Goal: Task Accomplishment & Management: Complete application form

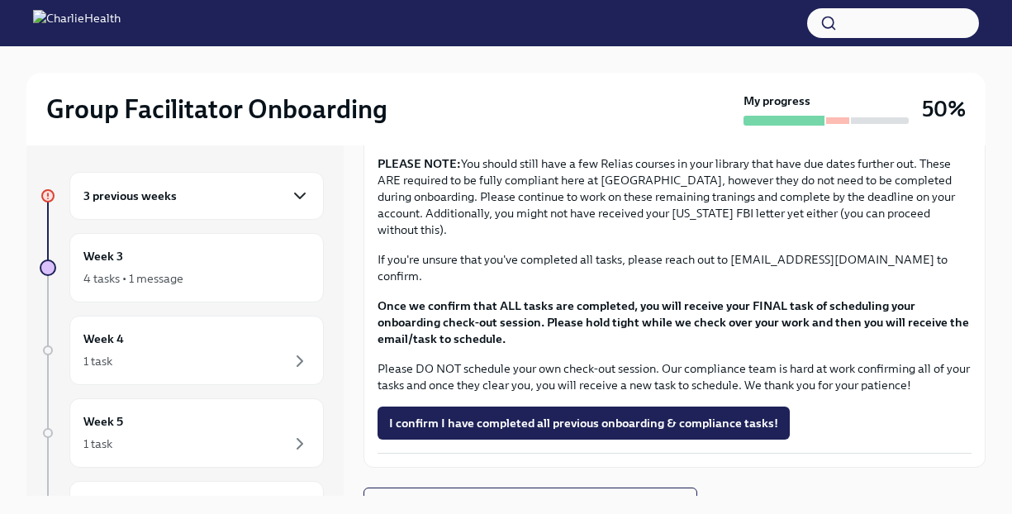
click at [290, 198] on icon "button" at bounding box center [300, 196] width 20 height 20
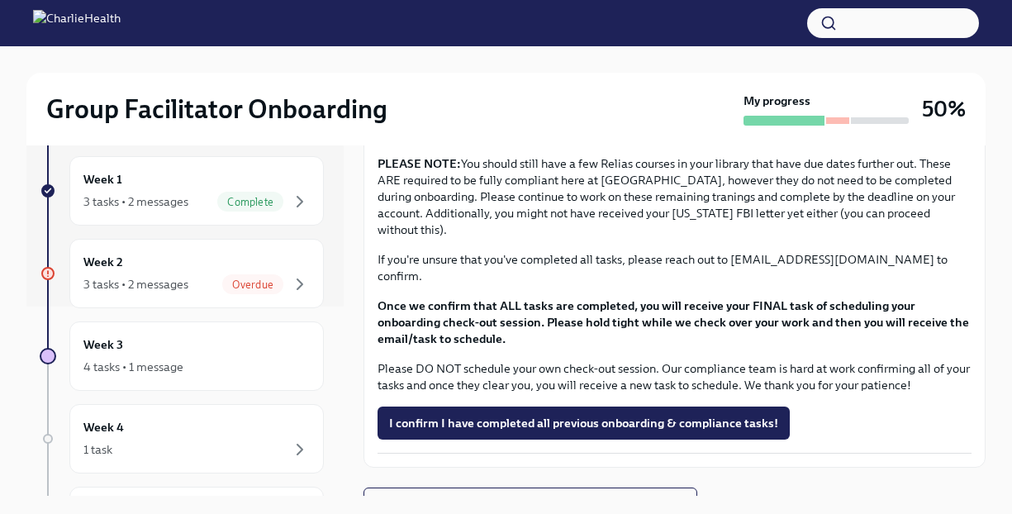
scroll to position [202, 0]
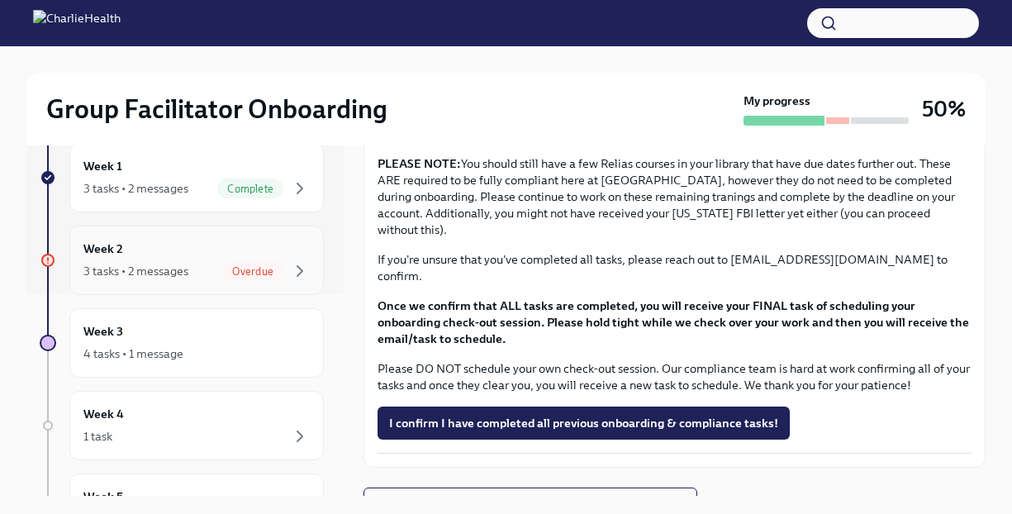
click at [136, 265] on div "3 tasks • 2 messages" at bounding box center [135, 271] width 105 height 17
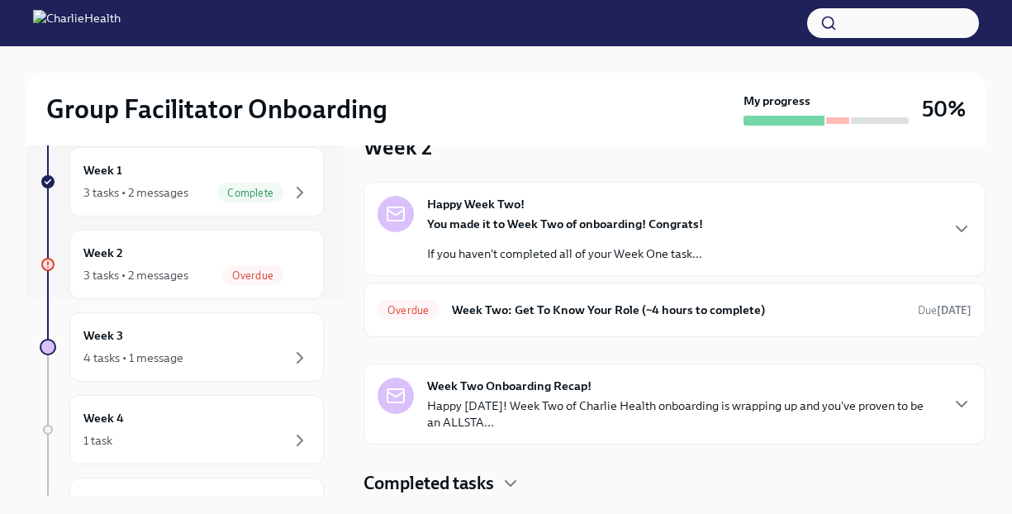
scroll to position [215, 0]
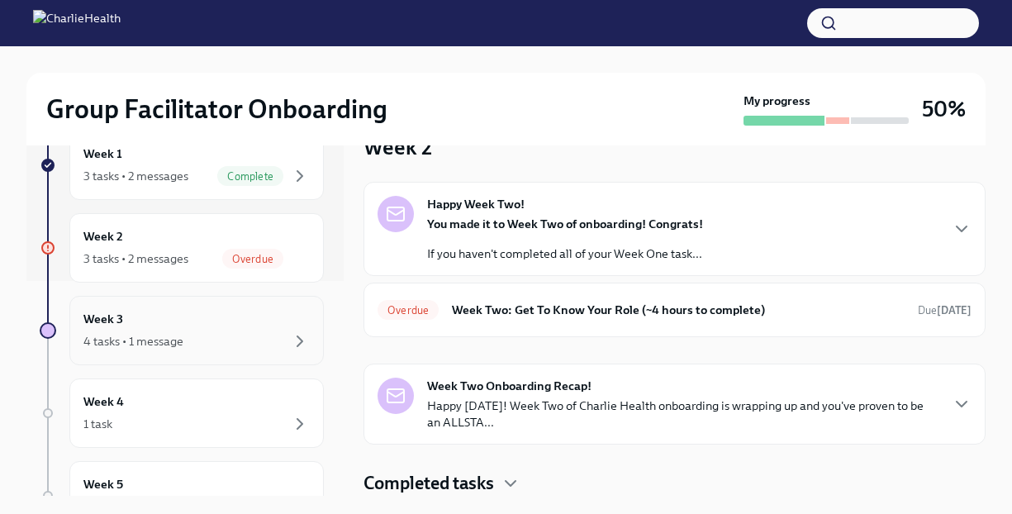
click at [273, 349] on div "4 tasks • 1 message" at bounding box center [196, 341] width 226 height 20
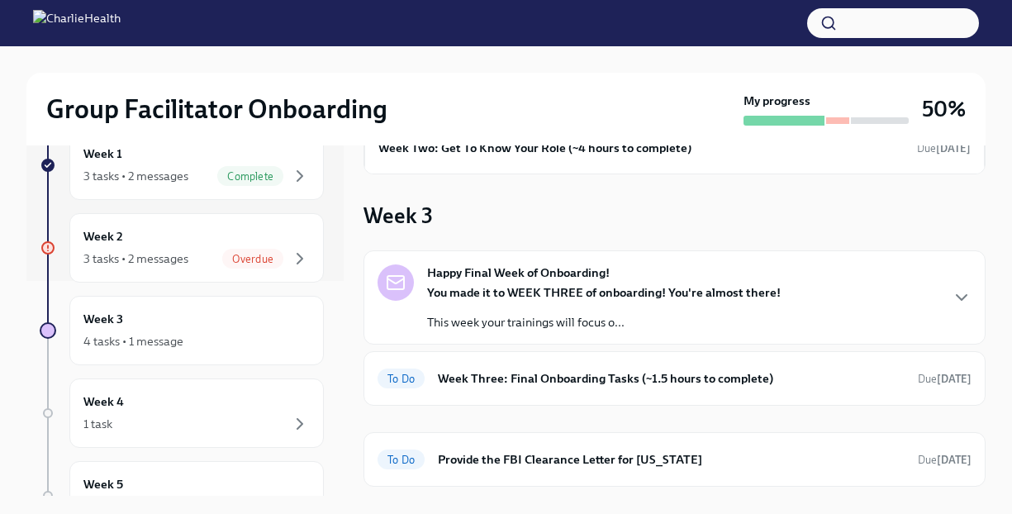
scroll to position [149, 0]
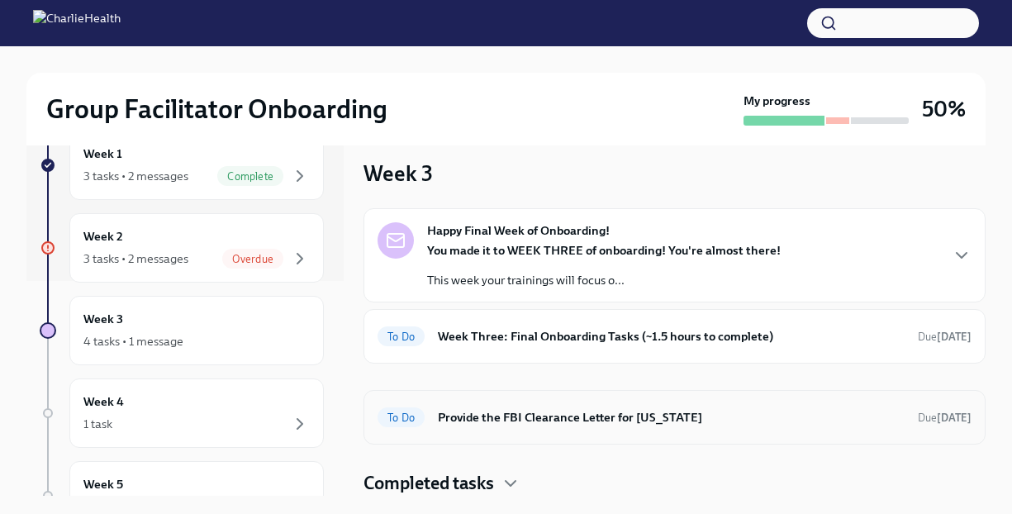
click at [513, 414] on h6 "Provide the FBI Clearance Letter for [US_STATE]" at bounding box center [671, 417] width 467 height 18
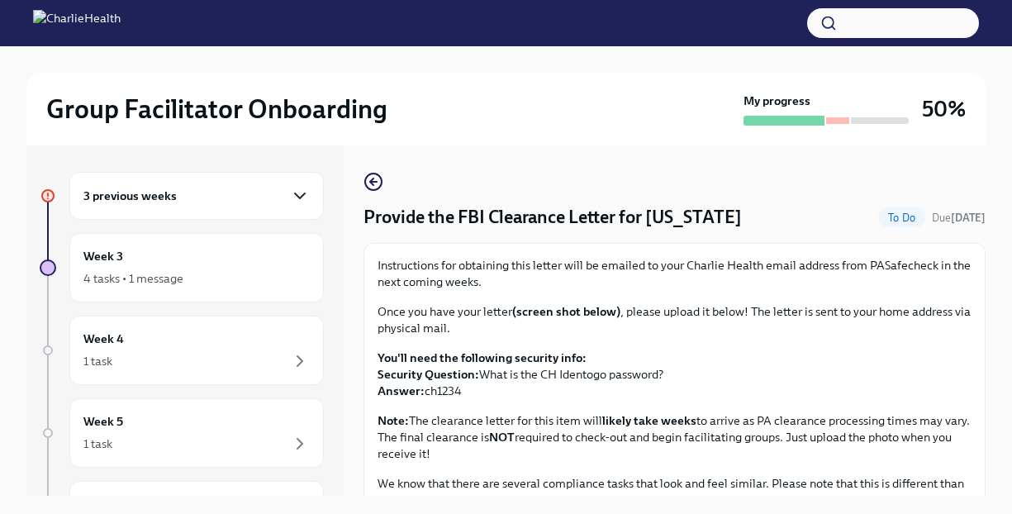
click at [290, 192] on icon "button" at bounding box center [300, 196] width 20 height 20
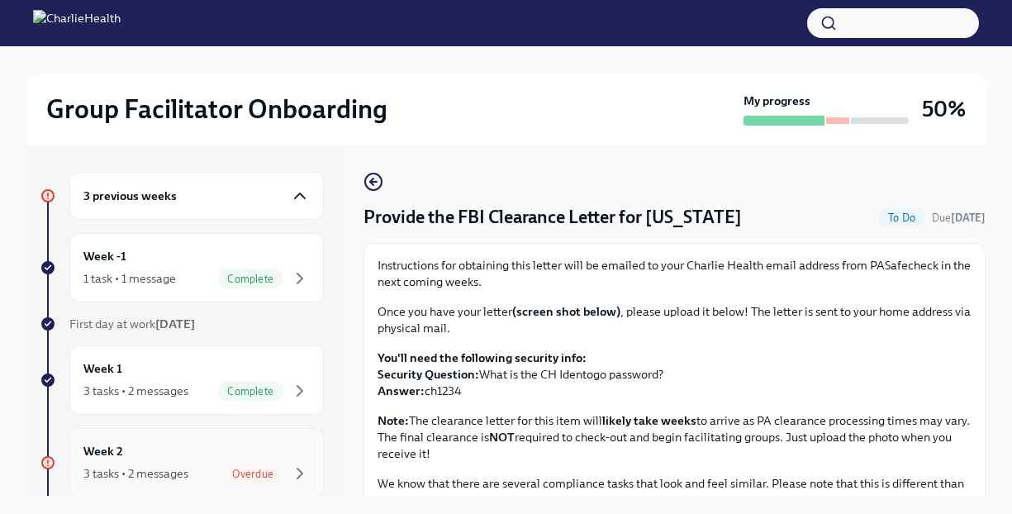
click at [204, 472] on div "3 tasks • 2 messages Overdue" at bounding box center [196, 473] width 226 height 20
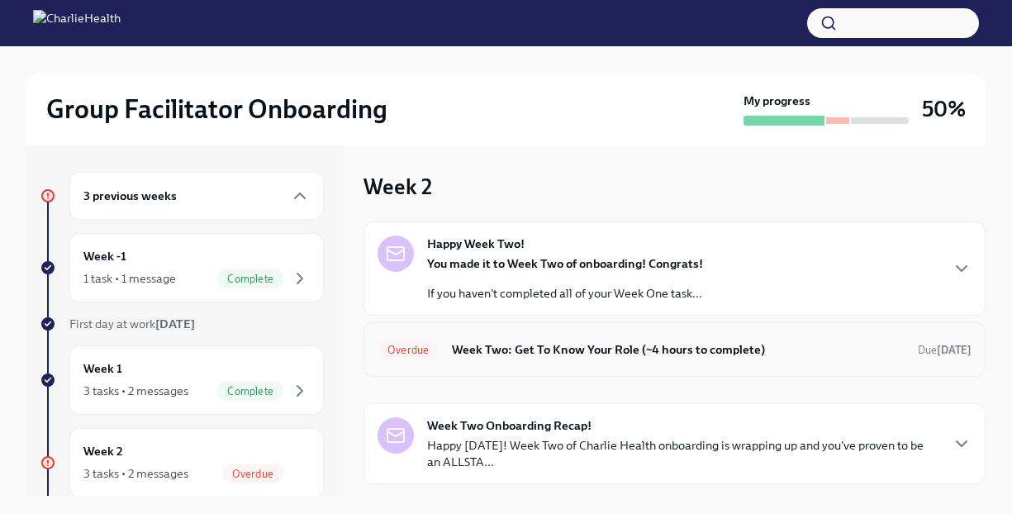
click at [522, 348] on h6 "Week Two: Get To Know Your Role (~4 hours to complete)" at bounding box center [678, 349] width 453 height 18
